Goal: Task Accomplishment & Management: Manage account settings

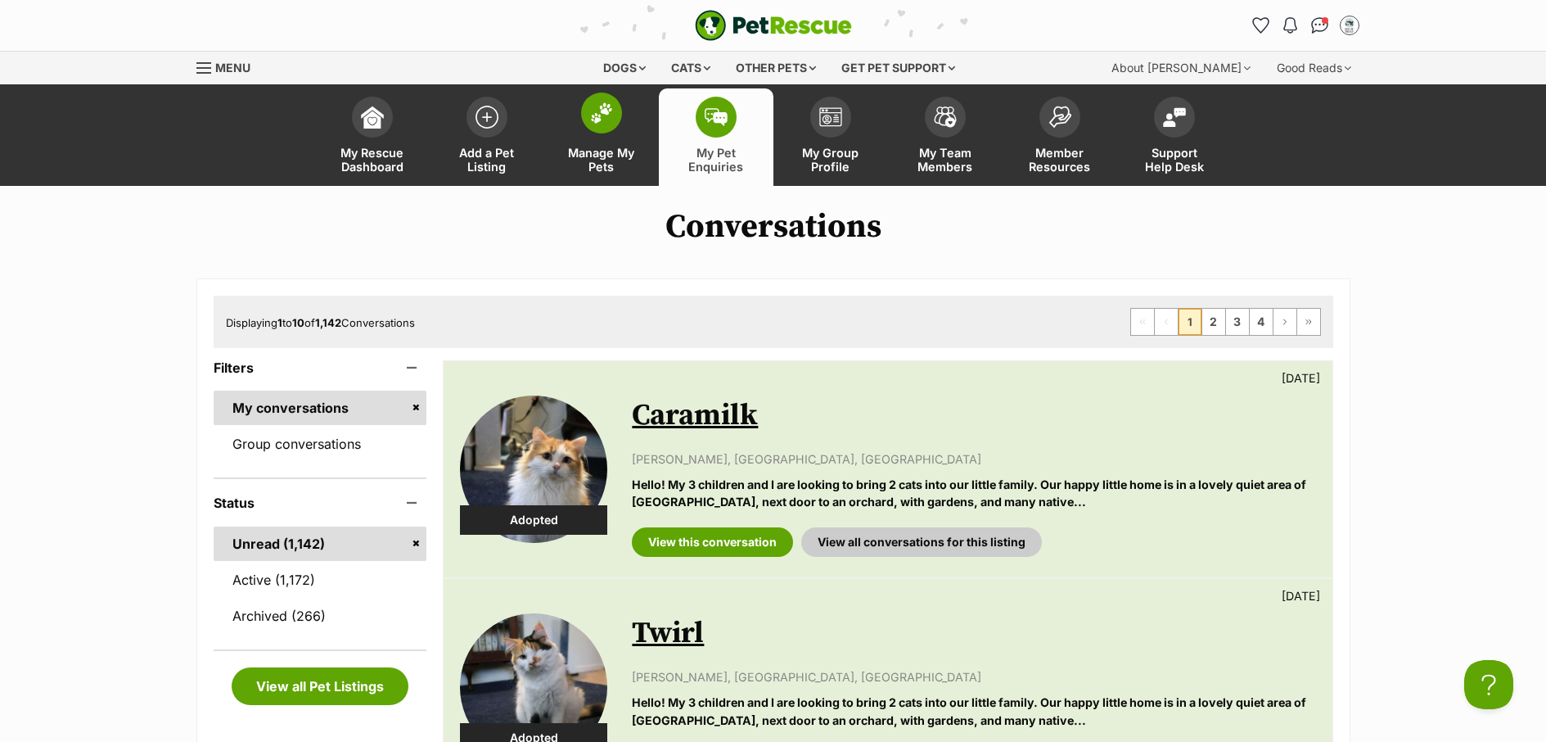
click at [619, 169] on span "Manage My Pets" at bounding box center [602, 160] width 74 height 28
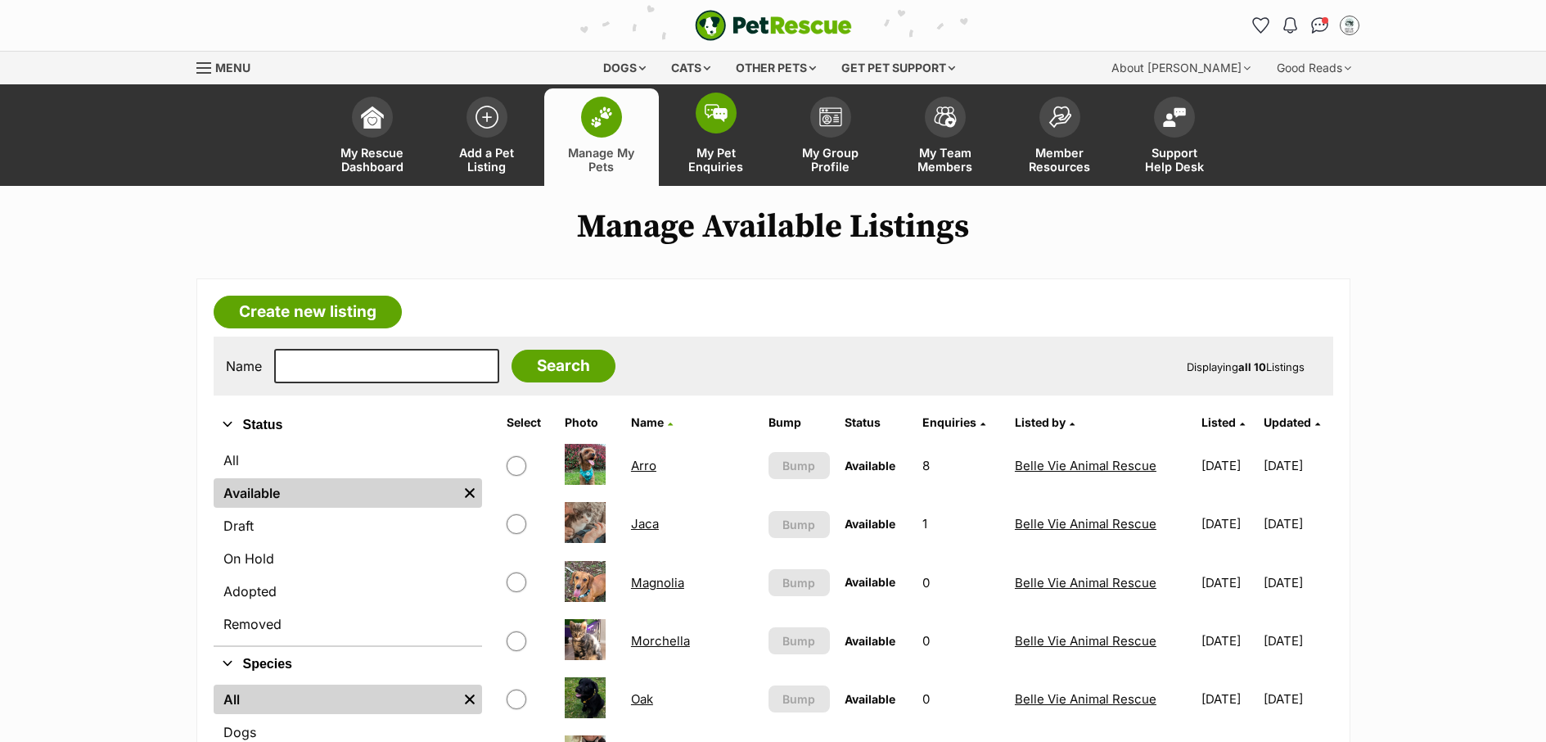
click at [737, 161] on span "My Pet Enquiries" at bounding box center [716, 160] width 74 height 28
